Goal: Task Accomplishment & Management: Complete application form

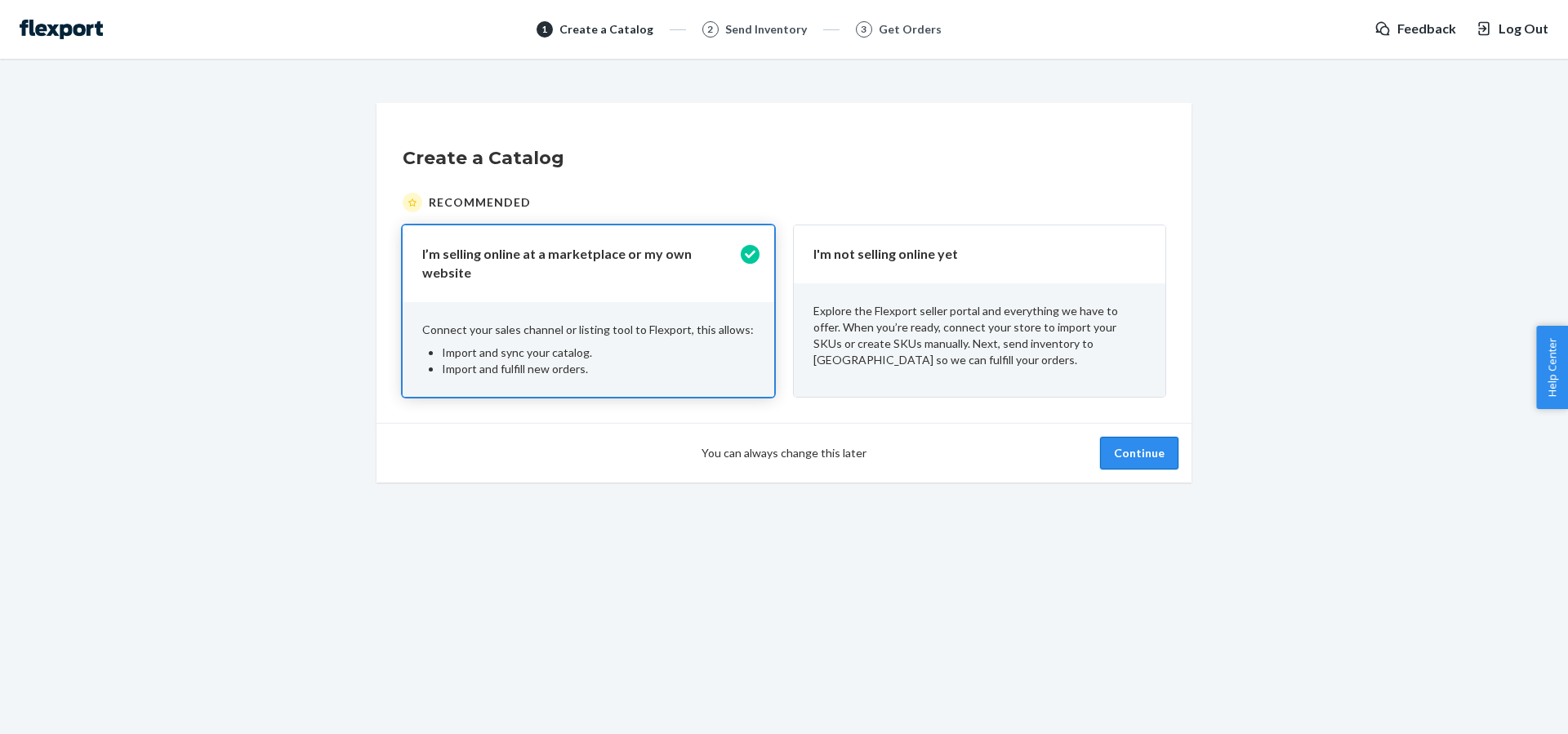
click at [1149, 458] on button "Continue" at bounding box center [1139, 453] width 78 height 33
click at [1173, 452] on button "Continue" at bounding box center [1139, 453] width 78 height 33
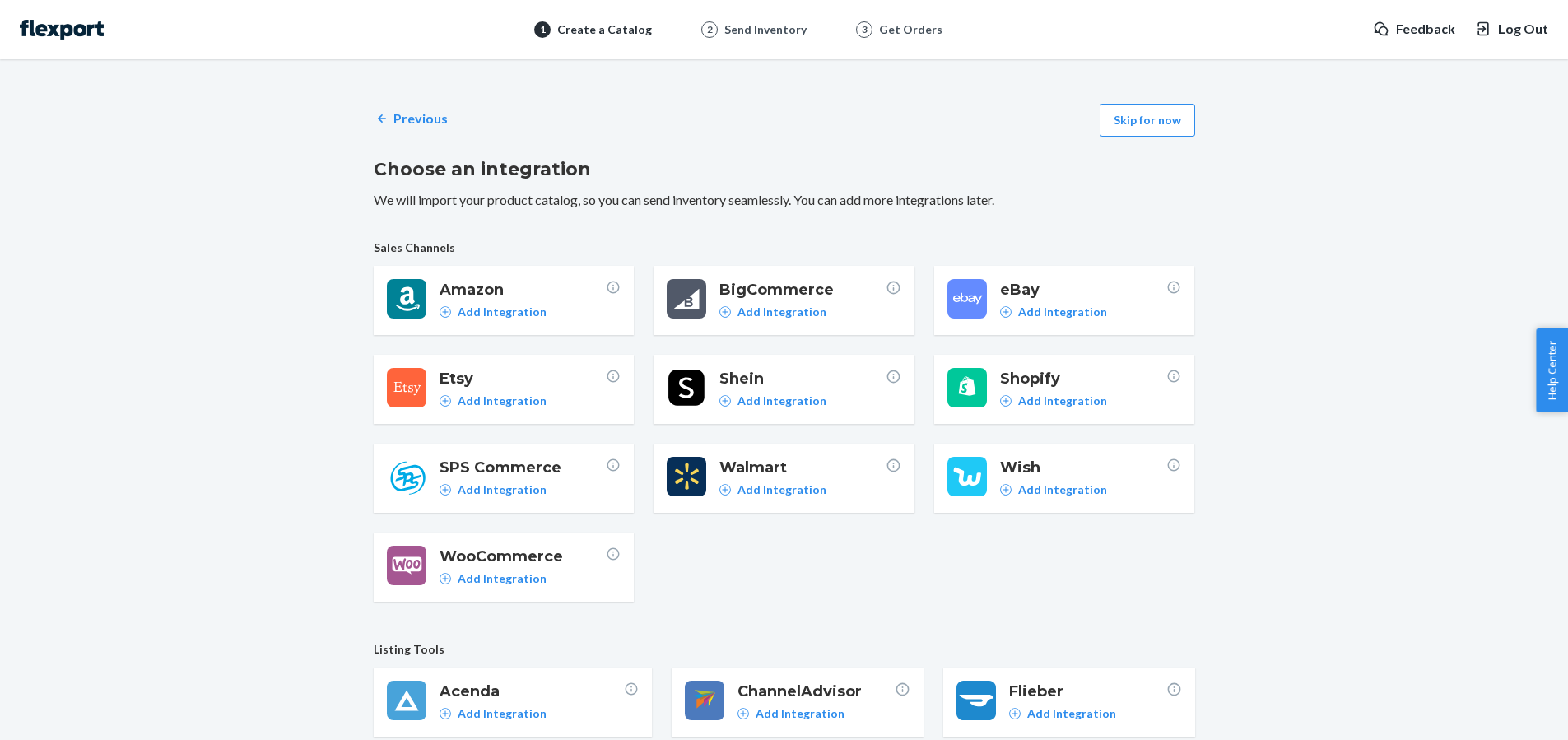
click at [1129, 137] on div "Previous Skip for now Choose an integration We will import your product catalog…" at bounding box center [784, 603] width 822 height 1018
click at [1129, 122] on button "Skip for now" at bounding box center [1147, 119] width 96 height 33
